Goal: Transaction & Acquisition: Subscribe to service/newsletter

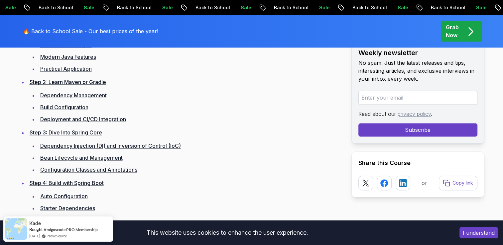
scroll to position [1025, 0]
click at [65, 197] on link "Auto Configuration" at bounding box center [64, 197] width 48 height 7
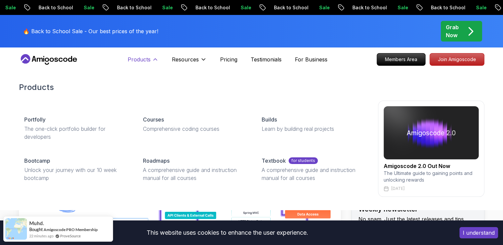
click at [149, 58] on p "Products" at bounding box center [139, 60] width 23 height 8
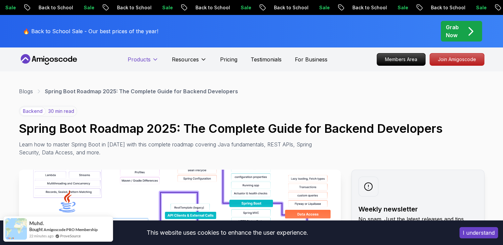
click at [149, 58] on p "Products" at bounding box center [139, 60] width 23 height 8
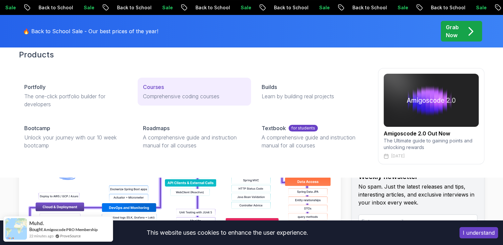
scroll to position [33, 0]
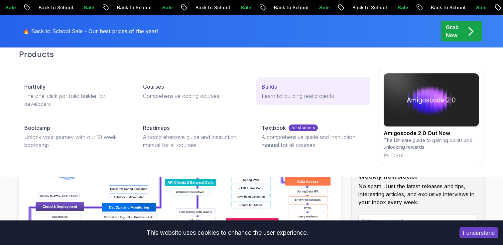
click at [274, 104] on link "Builds Learn by building real projects" at bounding box center [312, 91] width 113 height 28
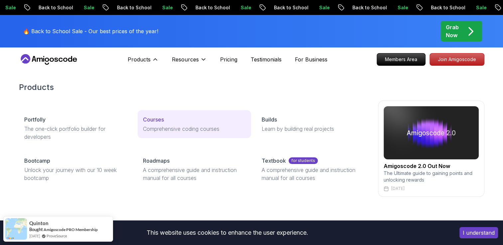
click at [151, 127] on p "Comprehensive coding courses" at bounding box center [194, 129] width 103 height 8
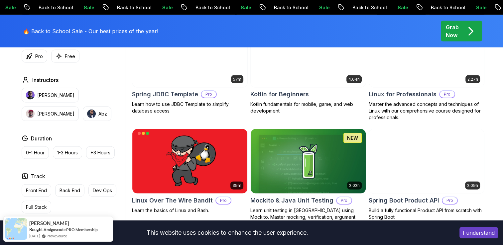
scroll to position [1418, 0]
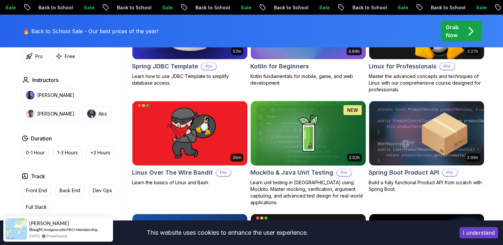
click at [322, 156] on img at bounding box center [308, 134] width 121 height 68
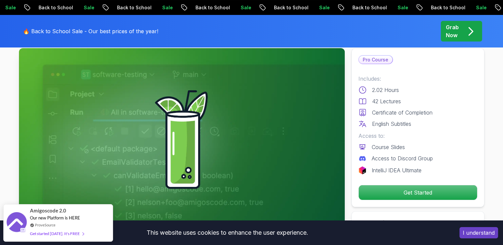
scroll to position [40, 0]
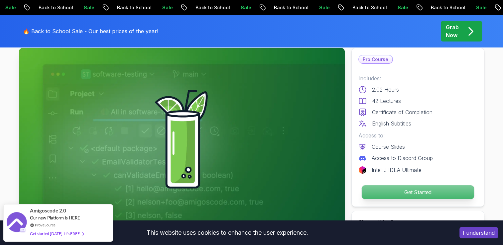
click at [386, 194] on p "Get Started" at bounding box center [417, 193] width 112 height 14
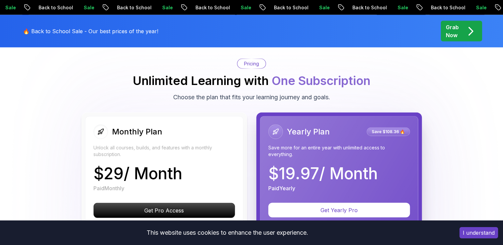
scroll to position [1513, 0]
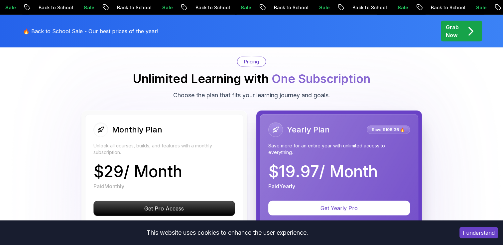
click at [356, 170] on p "$ 19.97 / Month" at bounding box center [322, 172] width 109 height 16
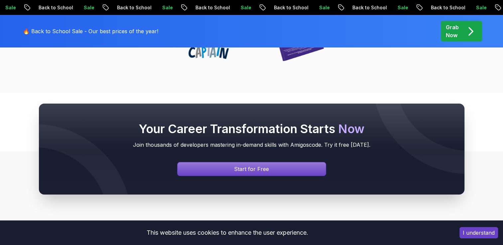
scroll to position [2466, 0]
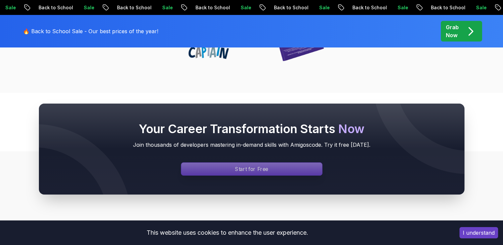
click at [258, 166] on p "Start for Free" at bounding box center [251, 170] width 33 height 8
